Goal: Information Seeking & Learning: Learn about a topic

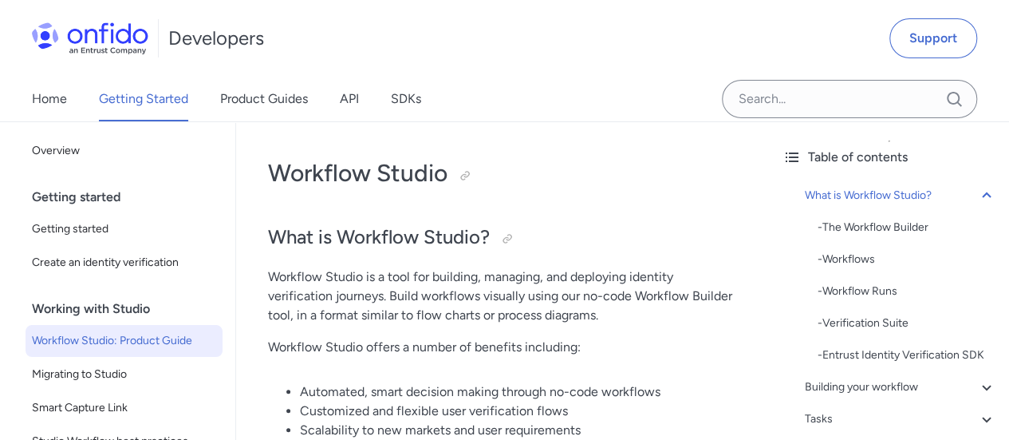
click at [69, 100] on div "Home Getting Started Product Guides API SDKs" at bounding box center [242, 99] width 485 height 45
click at [52, 97] on link "Home" at bounding box center [49, 99] width 35 height 45
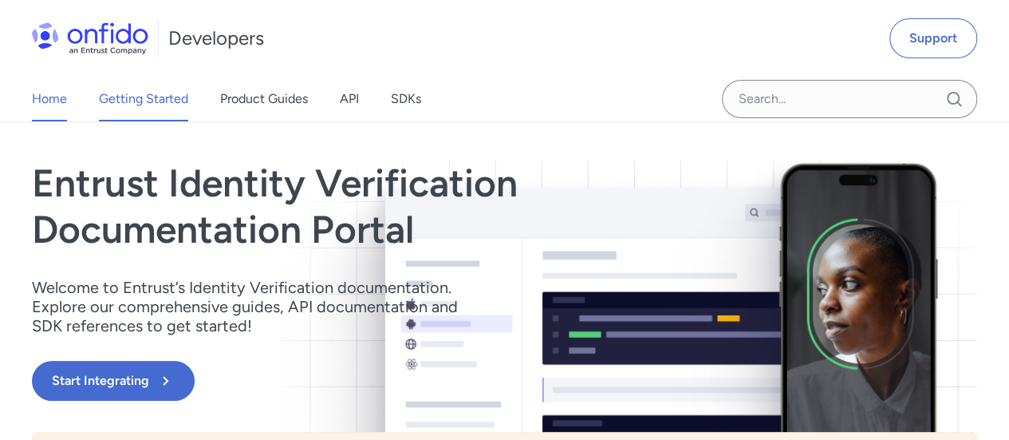
click at [130, 100] on link "Getting Started" at bounding box center [143, 99] width 89 height 45
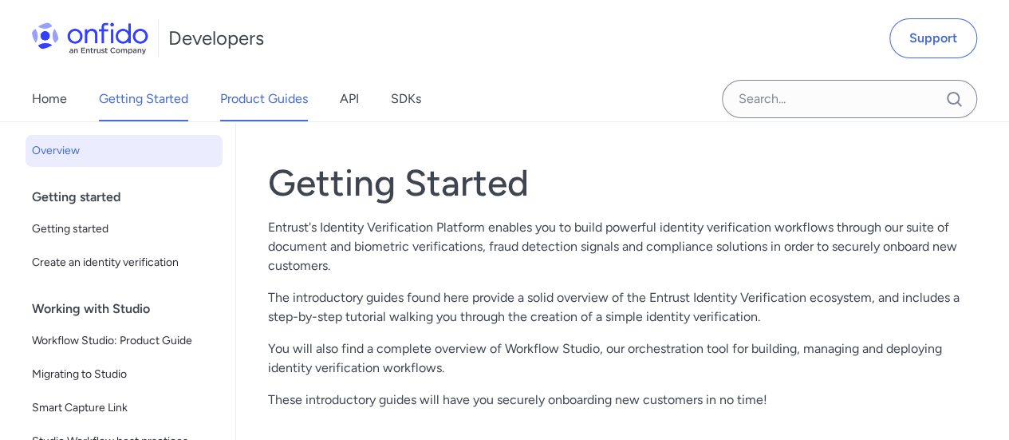
click at [301, 97] on link "Product Guides" at bounding box center [264, 99] width 88 height 45
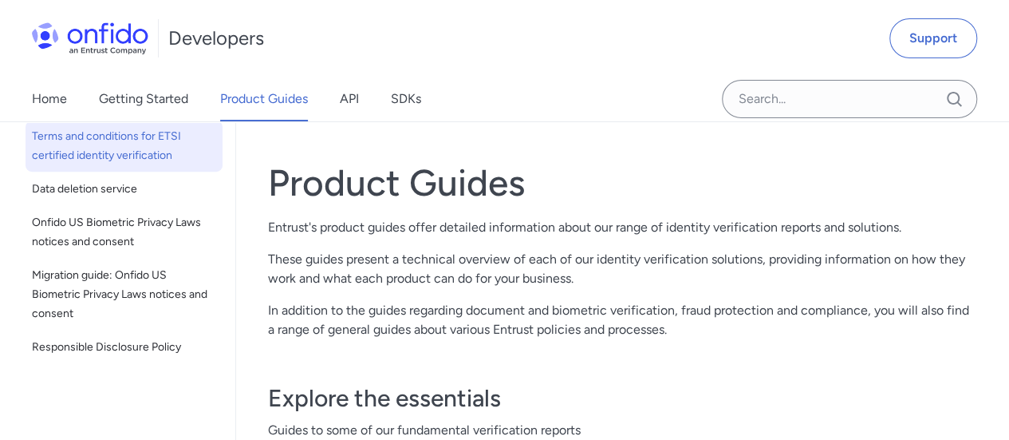
click at [136, 148] on span "Terms and conditions for ETSI certified identity verification" at bounding box center [124, 146] width 184 height 38
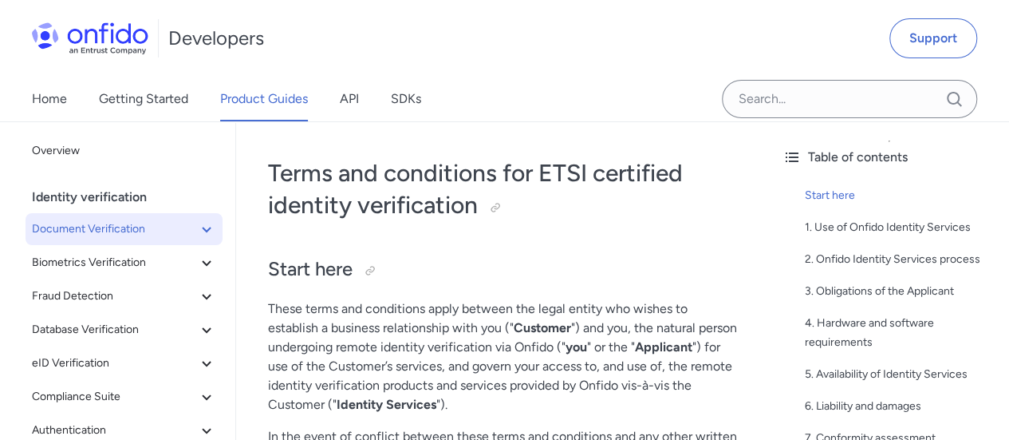
click at [130, 235] on span "Document Verification" at bounding box center [114, 228] width 165 height 19
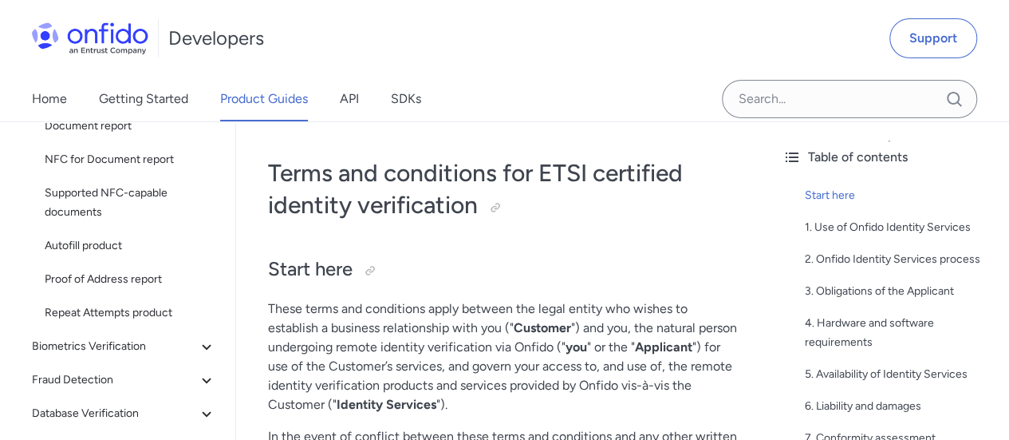
scroll to position [160, 0]
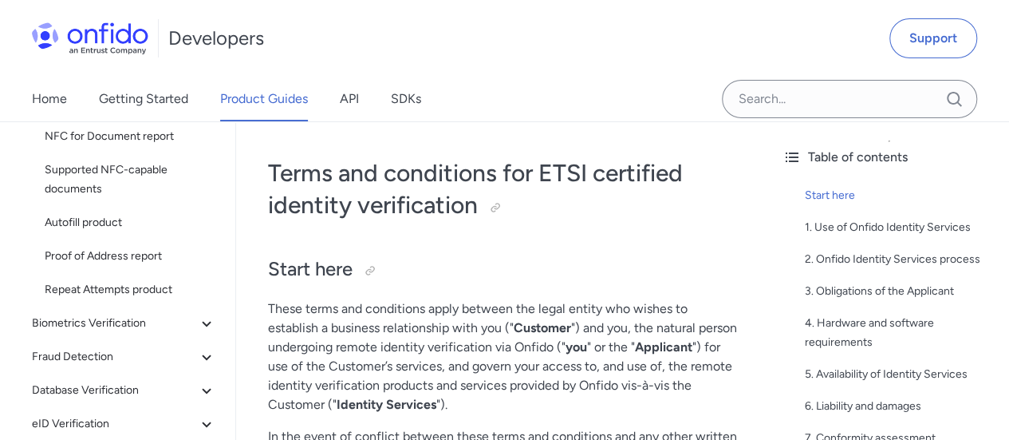
click at [130, 235] on link "Autofill product" at bounding box center [130, 223] width 184 height 32
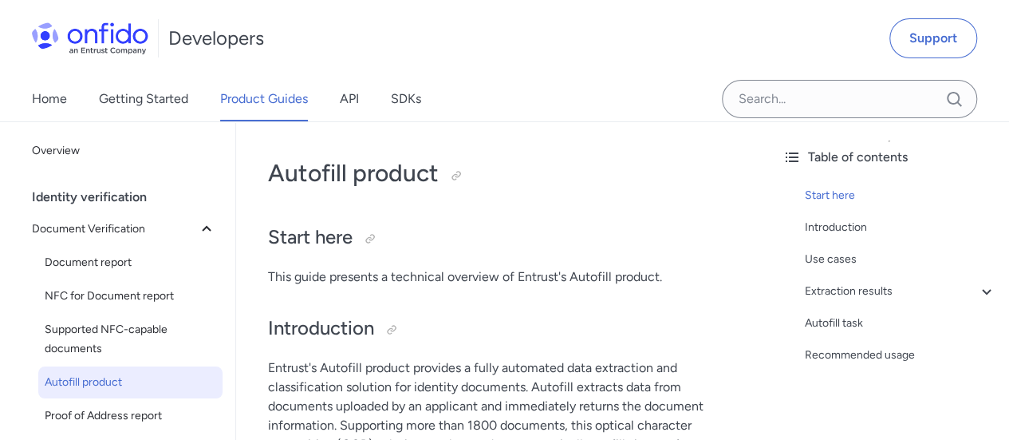
click at [130, 235] on span "Document Verification" at bounding box center [114, 228] width 165 height 19
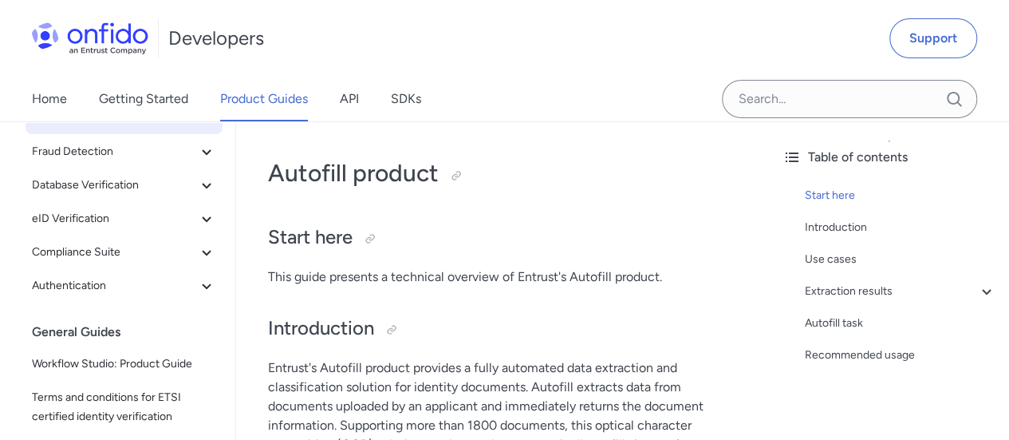
scroll to position [160, 0]
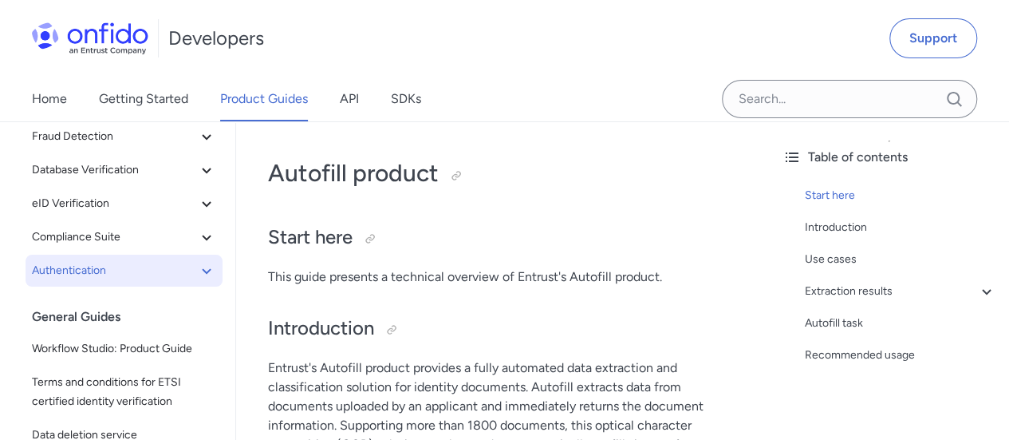
click at [104, 278] on span "Authentication" at bounding box center [114, 270] width 165 height 19
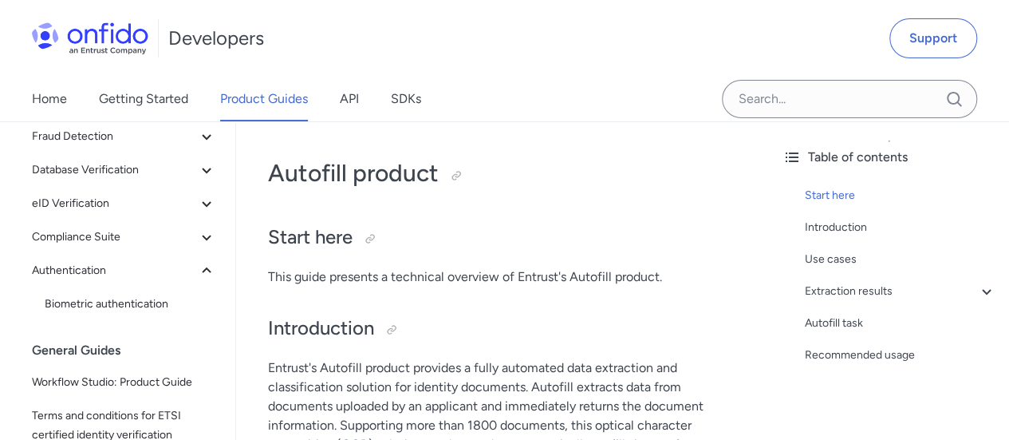
scroll to position [319, 0]
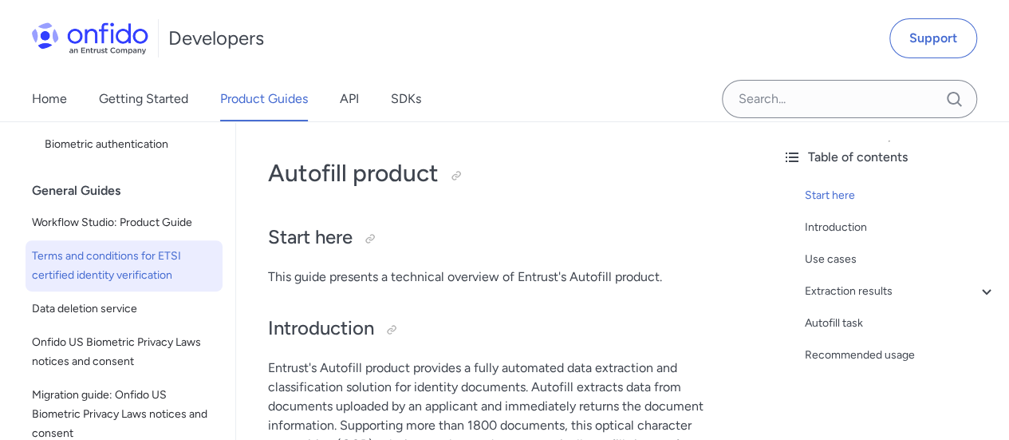
click at [104, 286] on link "Terms and conditions for ETSI certified identity verification" at bounding box center [124, 265] width 197 height 51
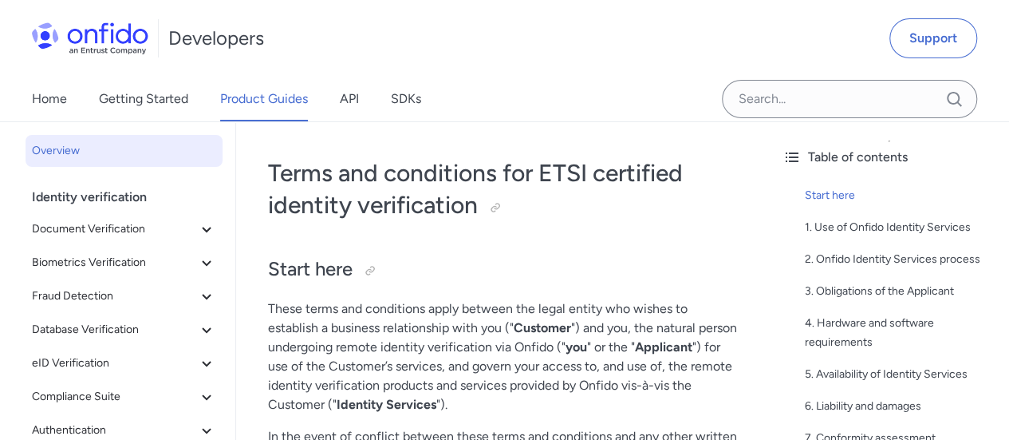
click at [128, 152] on span "Overview" at bounding box center [124, 150] width 184 height 19
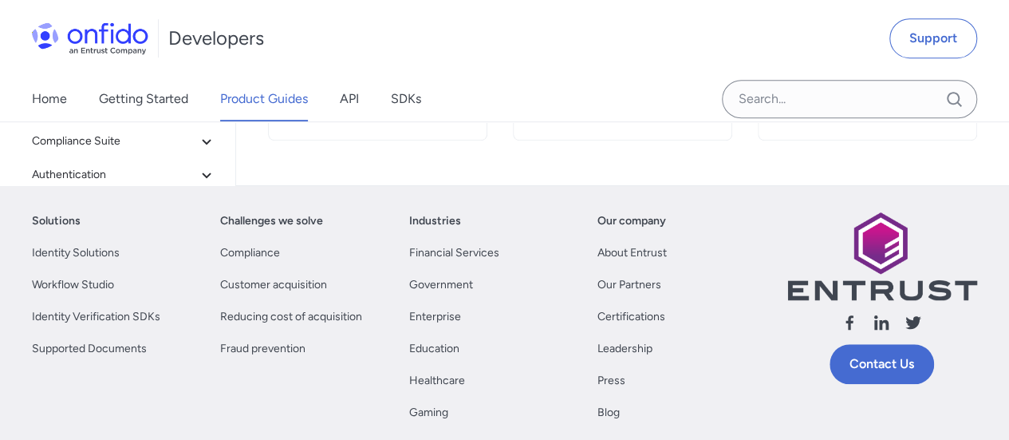
scroll to position [239, 0]
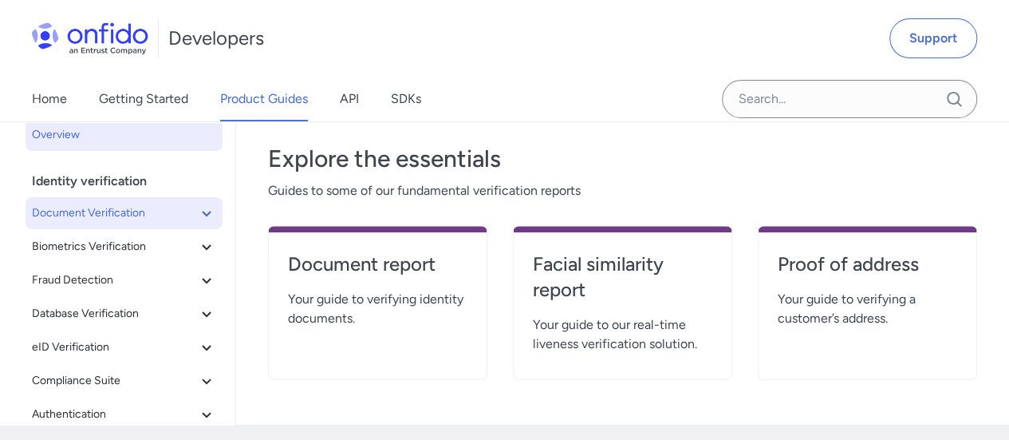
click at [45, 200] on button "Document Verification" at bounding box center [124, 213] width 197 height 32
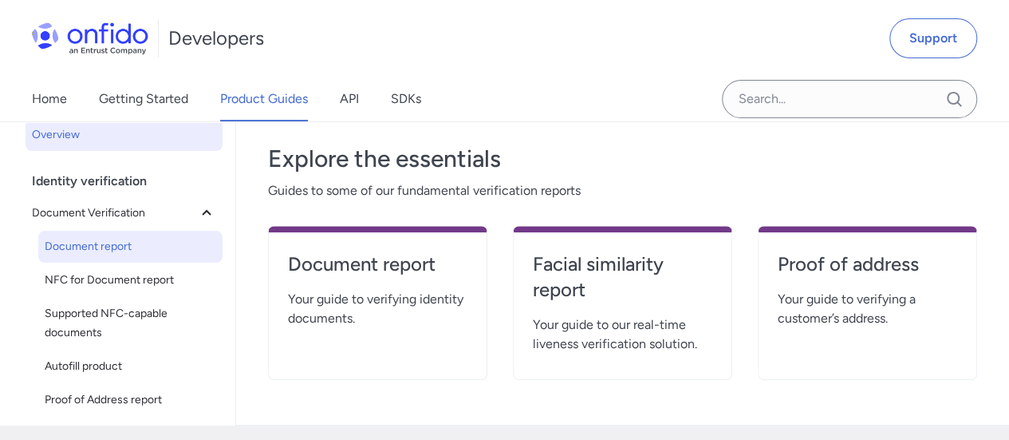
click at [127, 232] on link "Document report" at bounding box center [130, 247] width 184 height 32
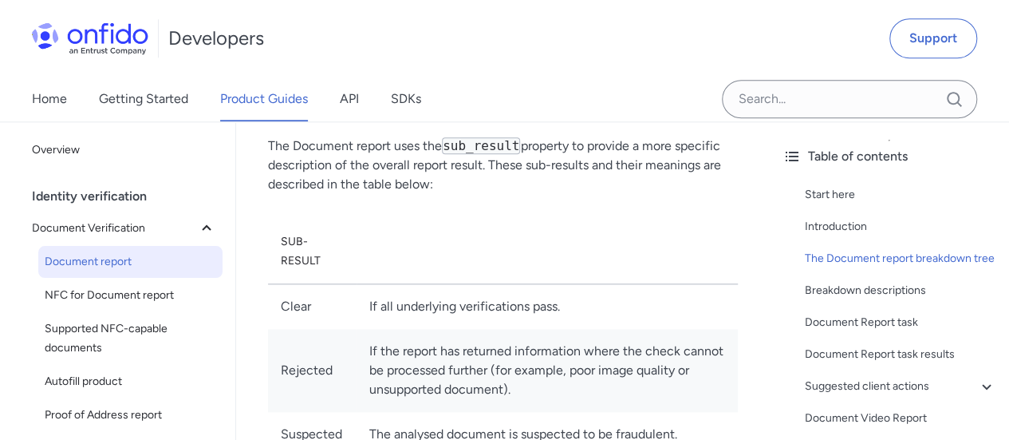
scroll to position [957, 0]
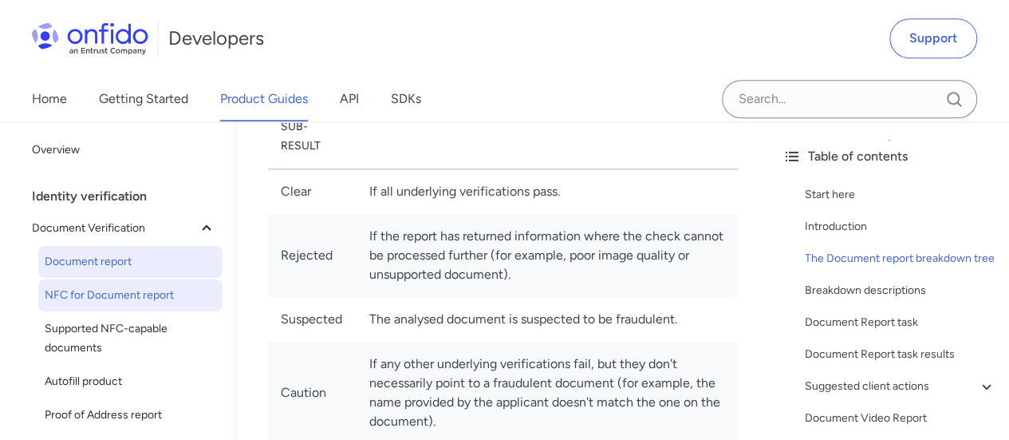
click at [146, 292] on span "NFC for Document report" at bounding box center [131, 295] width 172 height 19
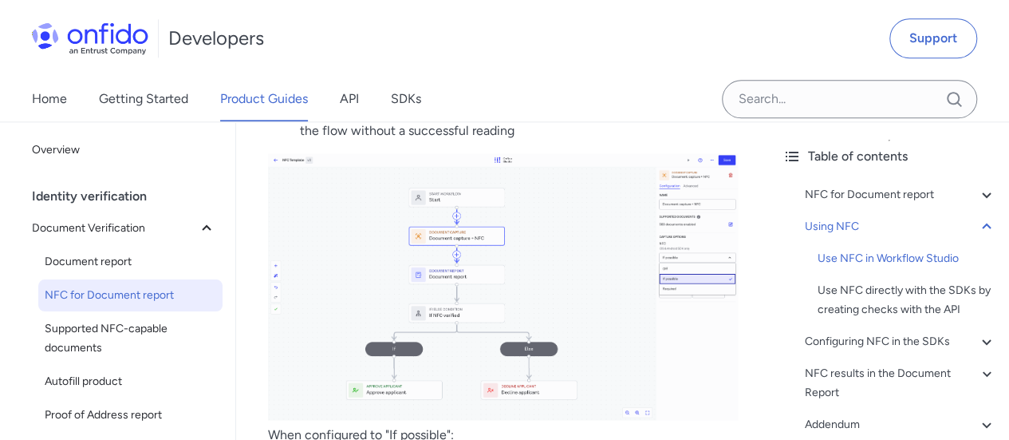
scroll to position [1037, 0]
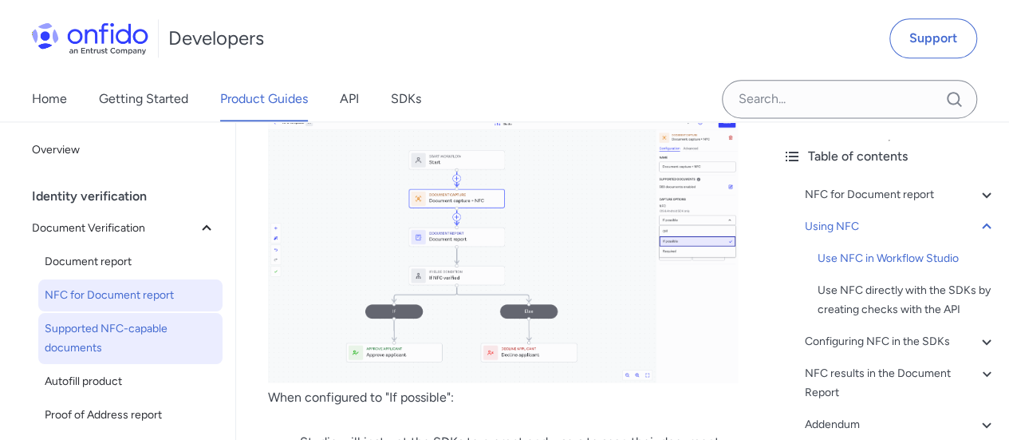
click at [120, 325] on span "Supported NFC-capable documents" at bounding box center [131, 338] width 172 height 38
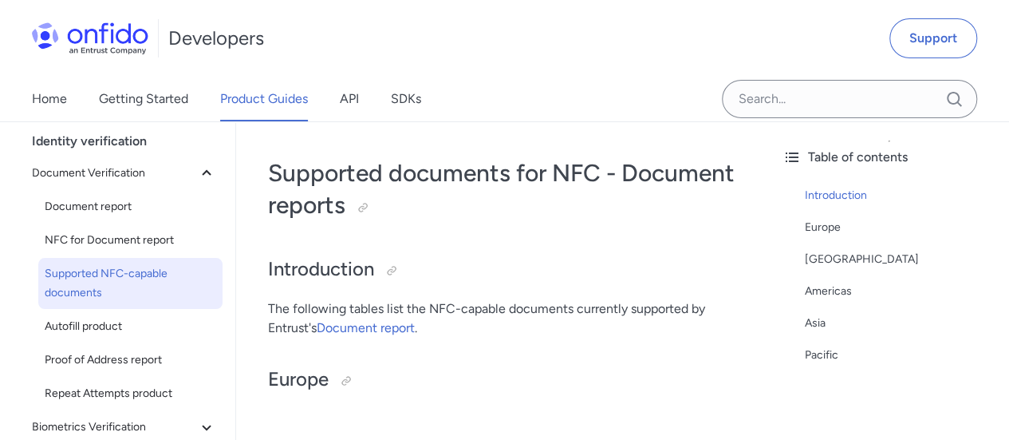
scroll to position [80, 0]
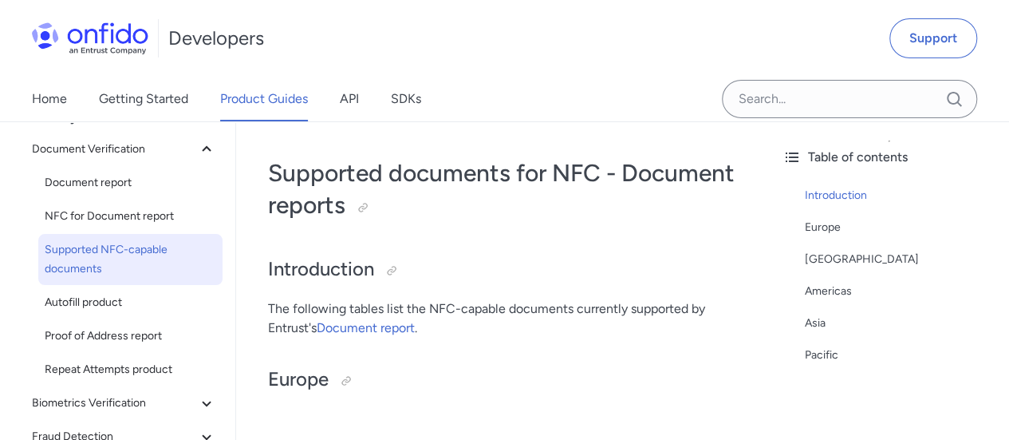
click at [120, 325] on link "Proof of Address report" at bounding box center [130, 336] width 184 height 32
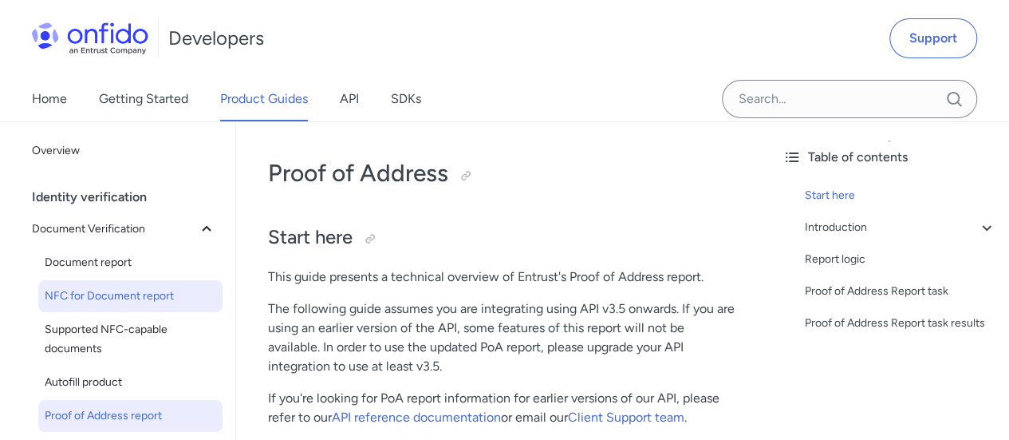
click at [120, 302] on span "NFC for Document report" at bounding box center [131, 295] width 172 height 19
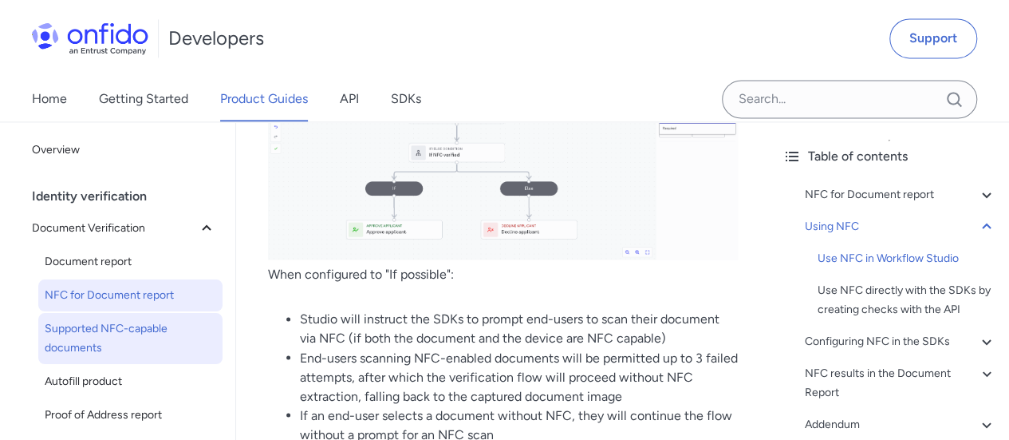
scroll to position [1277, 0]
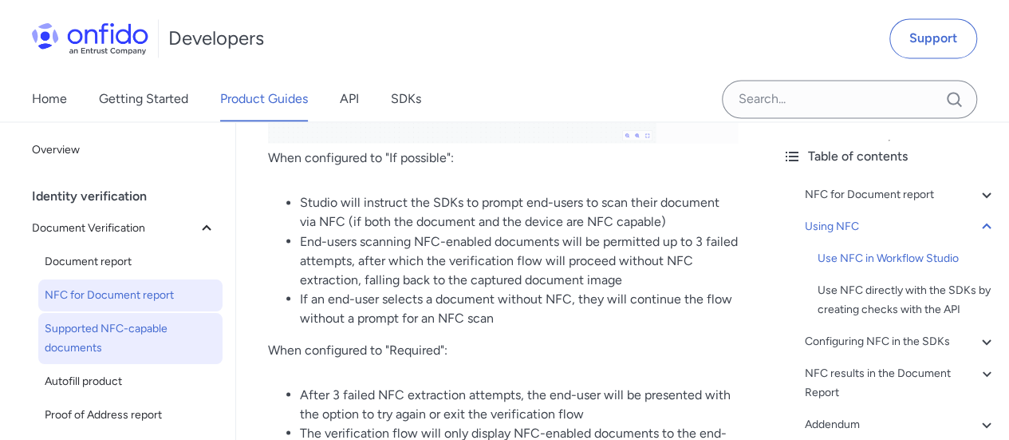
click at [88, 342] on span "Supported NFC-capable documents" at bounding box center [131, 338] width 172 height 38
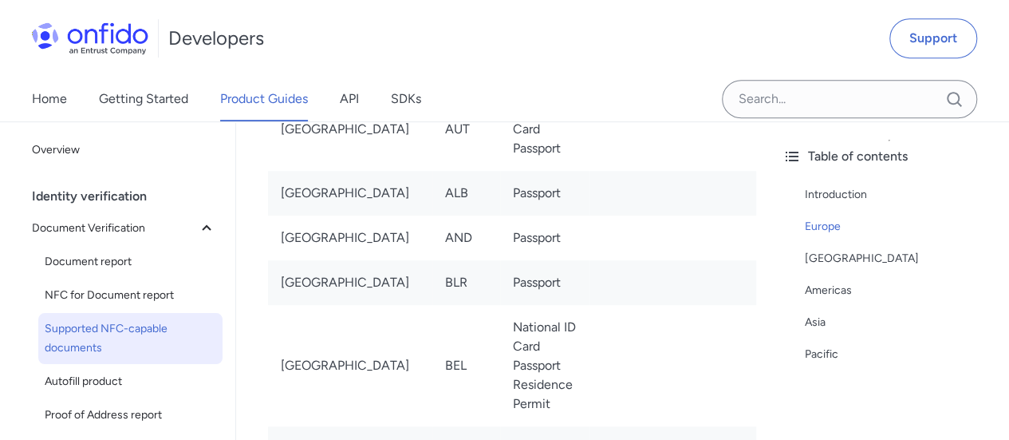
scroll to position [957, 0]
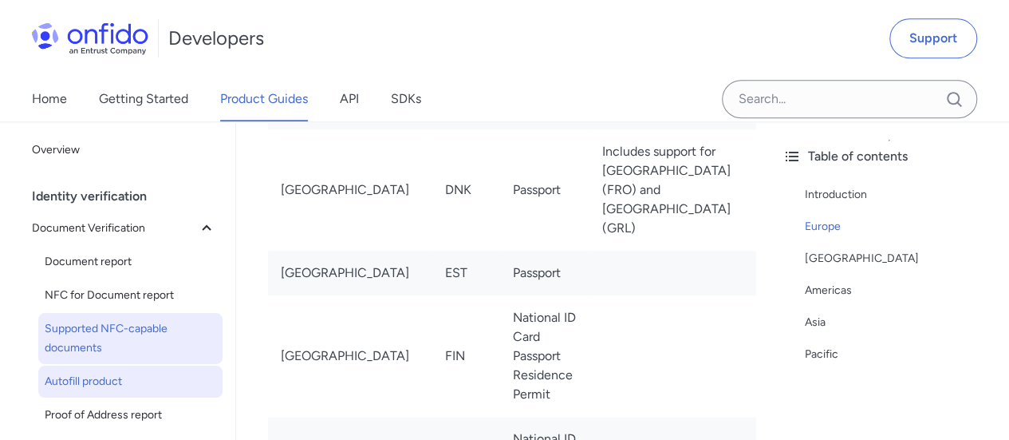
click at [137, 381] on span "Autofill product" at bounding box center [131, 381] width 172 height 19
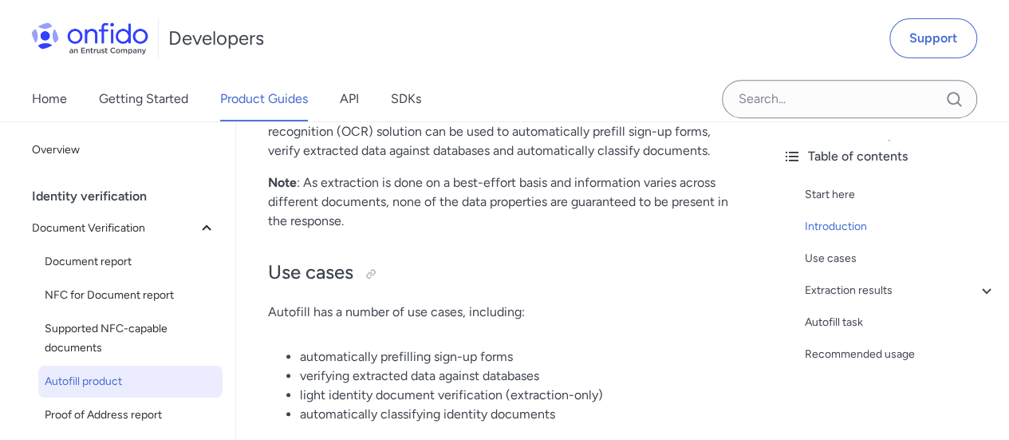
scroll to position [319, 0]
